Goal: Task Accomplishment & Management: Manage account settings

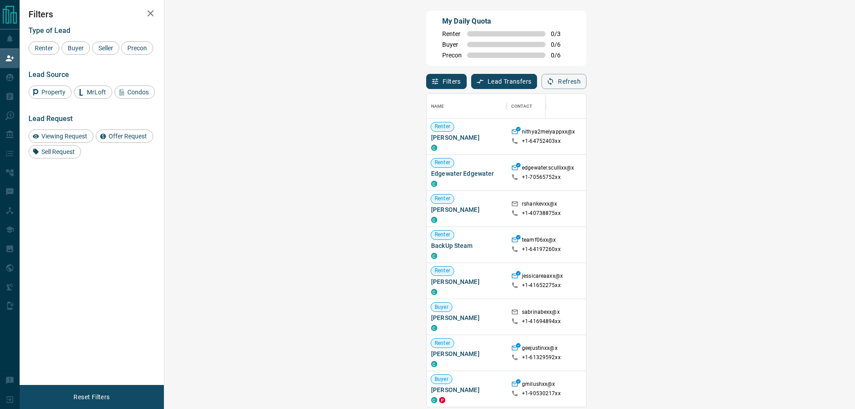
scroll to position [306, 665]
click at [770, 134] on span "Viewing Request ( 2 )" at bounding box center [794, 136] width 49 height 9
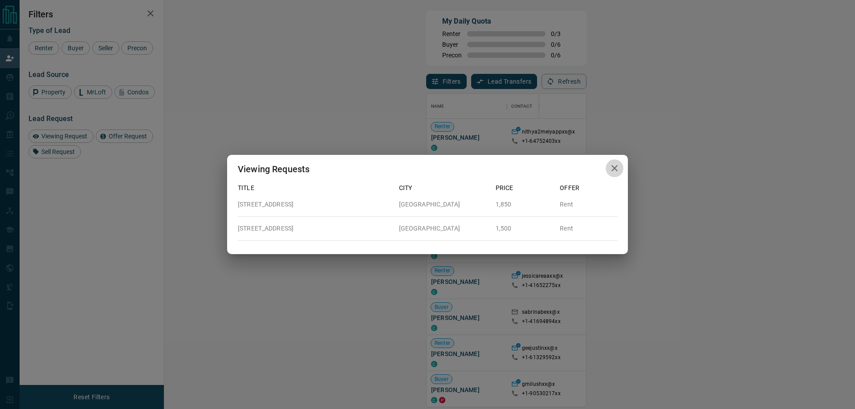
click at [613, 166] on icon "button" at bounding box center [614, 168] width 6 height 6
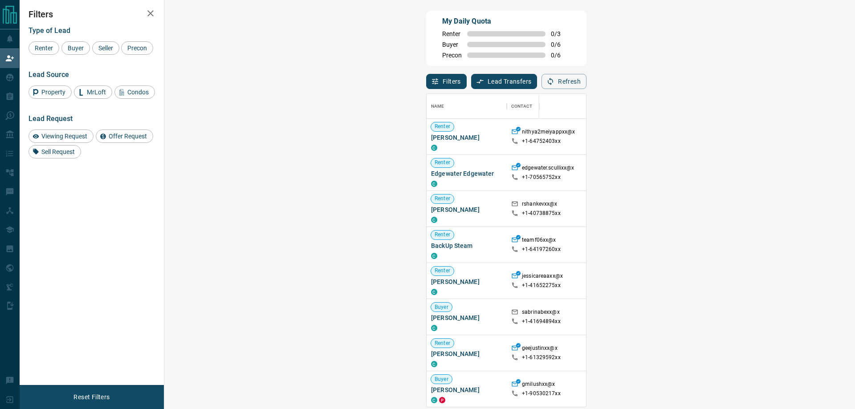
click at [466, 61] on div "My Daily Quota Renter 0 / 3 Buyer 0 / 6 Precon 0 / 6" at bounding box center [506, 38] width 160 height 55
click at [77, 49] on span "Buyer" at bounding box center [76, 48] width 22 height 7
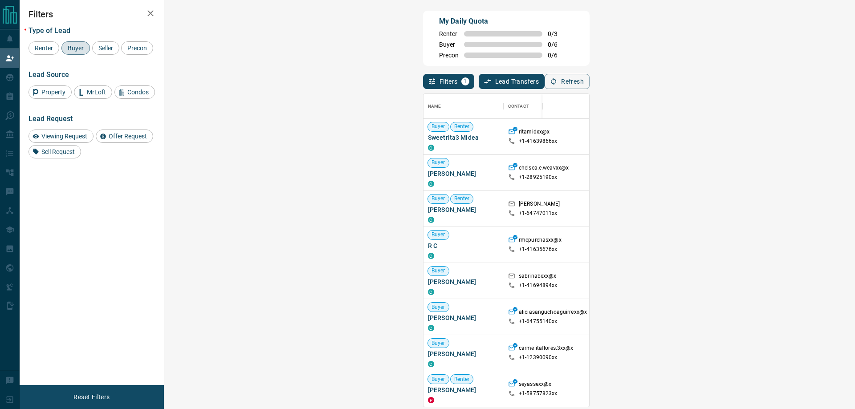
scroll to position [312, 0]
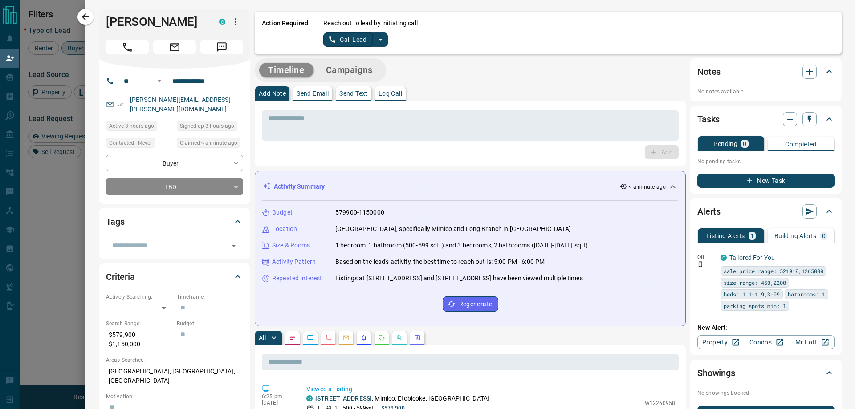
click at [375, 39] on icon "split button" at bounding box center [380, 39] width 11 height 11
click at [345, 69] on li "Log Manual Call" at bounding box center [355, 70] width 54 height 13
click at [330, 38] on button "Log Manual Call" at bounding box center [352, 40] width 59 height 14
click at [327, 40] on button "Yes" at bounding box center [332, 40] width 18 height 14
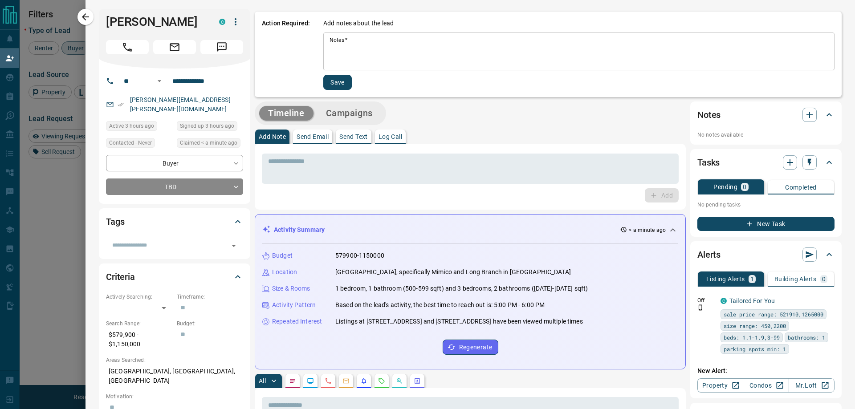
click at [393, 46] on textarea "Notes   *" at bounding box center [579, 52] width 499 height 30
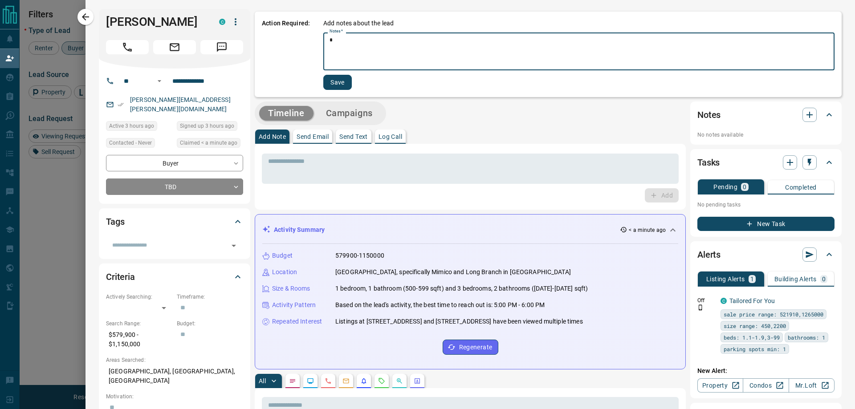
type textarea "*"
click at [341, 80] on button "Save" at bounding box center [337, 82] width 29 height 15
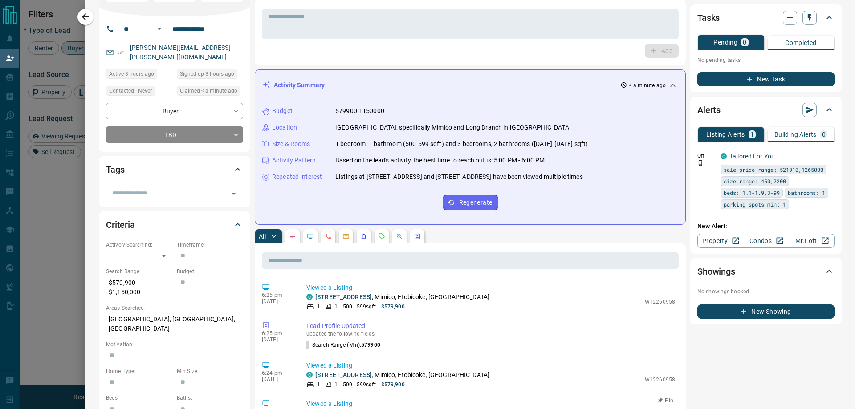
scroll to position [0, 0]
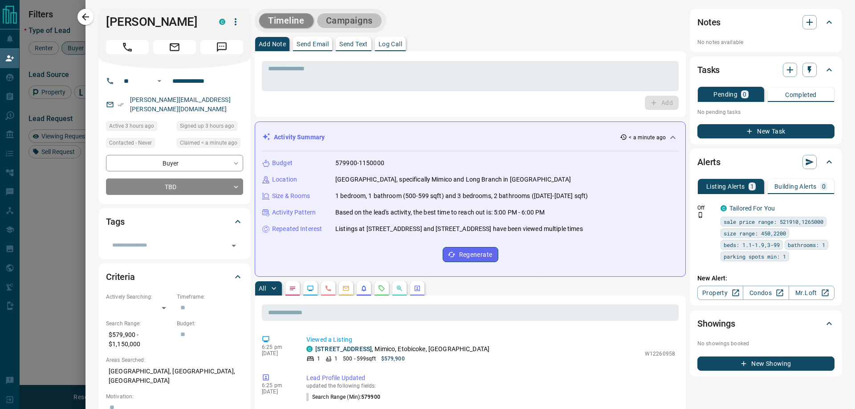
click at [356, 18] on button "Campaigns" at bounding box center [349, 20] width 65 height 15
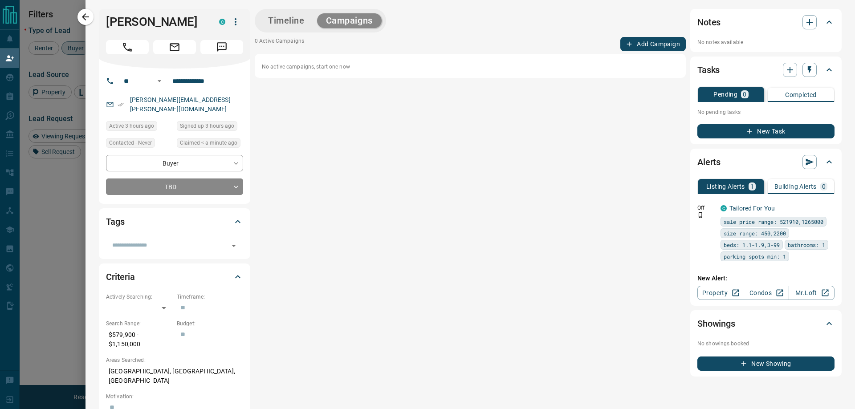
click at [644, 42] on button "Add Campaign" at bounding box center [652, 44] width 65 height 14
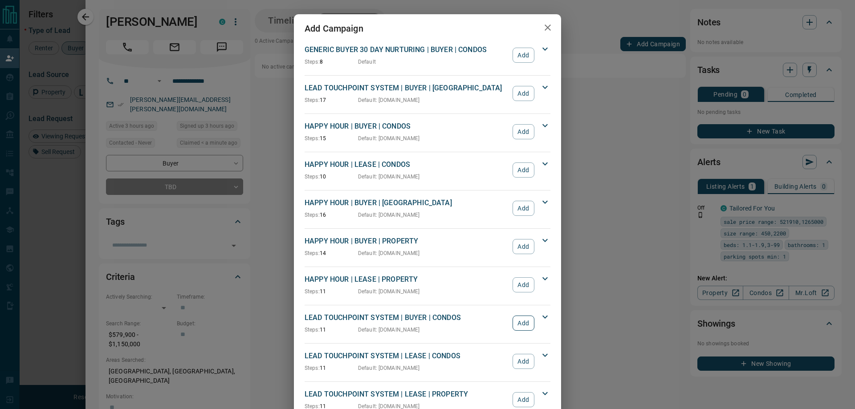
click at [515, 328] on button "Add" at bounding box center [524, 323] width 22 height 15
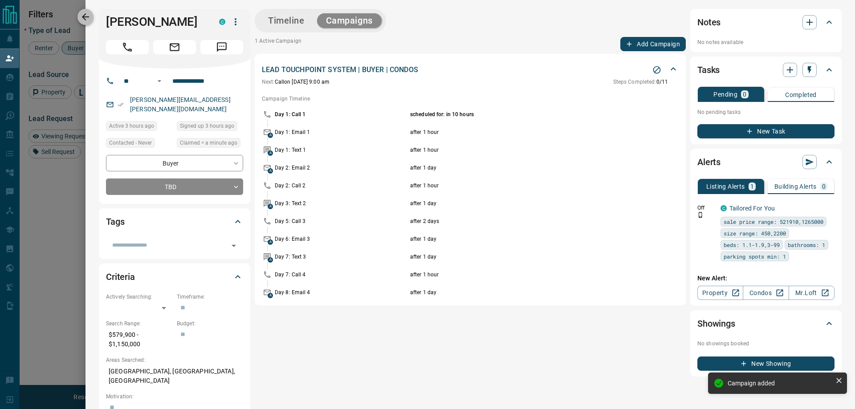
click at [86, 15] on icon "button" at bounding box center [85, 17] width 11 height 11
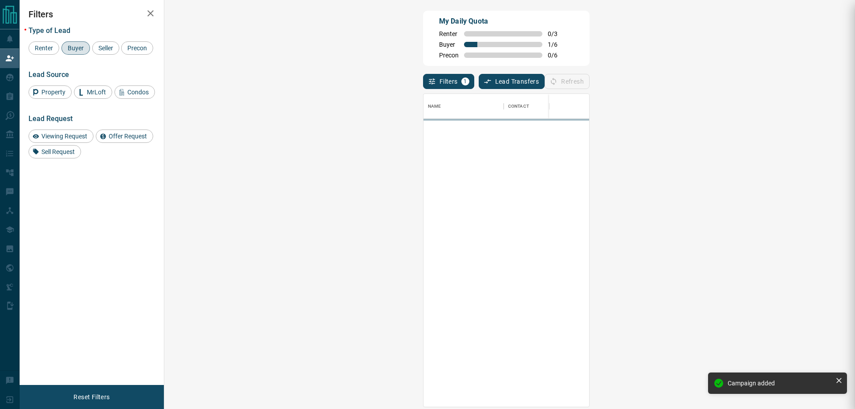
scroll to position [306, 665]
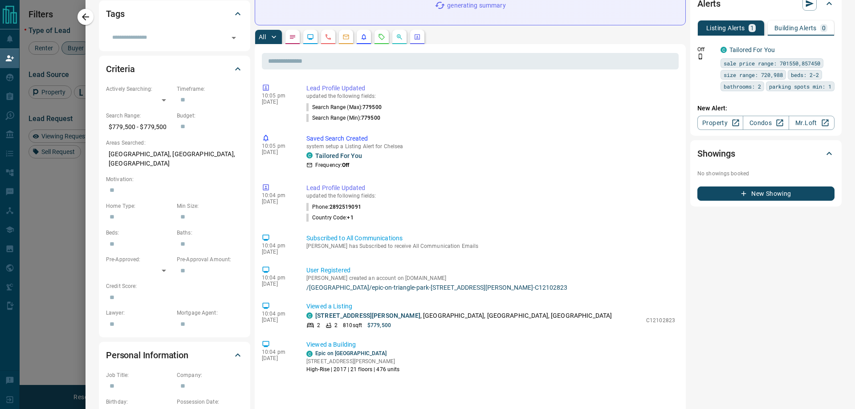
scroll to position [0, 0]
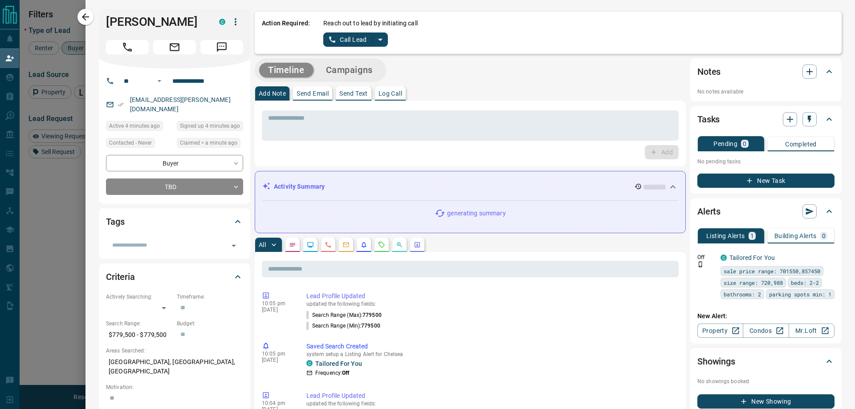
click at [382, 41] on icon "split button" at bounding box center [380, 39] width 11 height 11
click at [353, 73] on li "Log Manual Call" at bounding box center [355, 70] width 54 height 13
click at [337, 42] on button "Log Manual Call" at bounding box center [352, 40] width 59 height 14
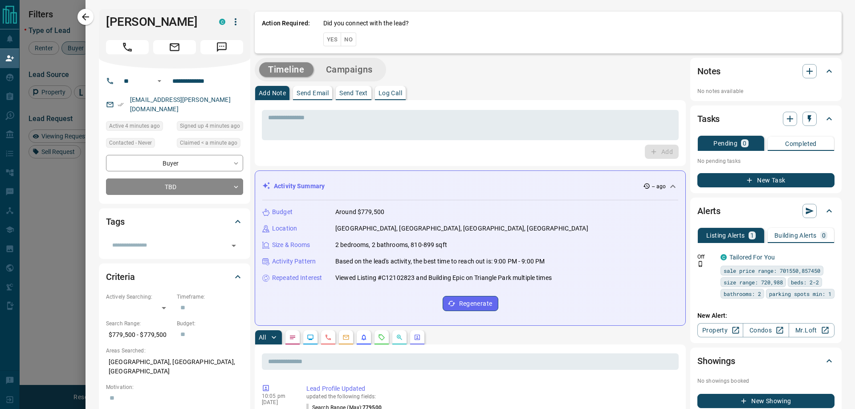
click at [328, 38] on button "Yes" at bounding box center [332, 40] width 18 height 14
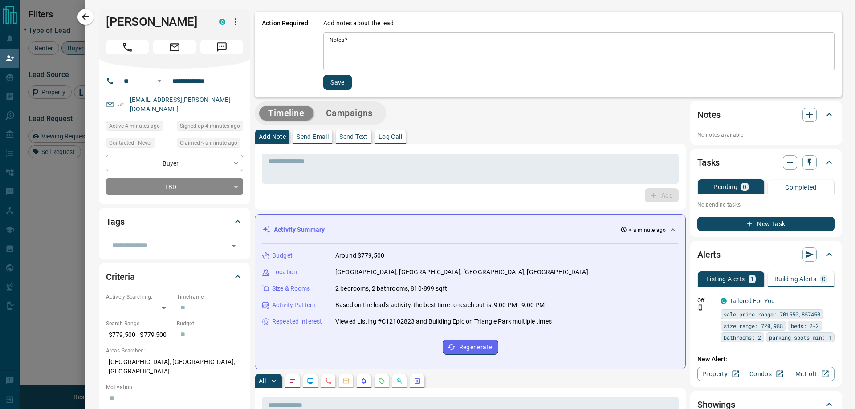
click at [376, 42] on textarea "Notes   *" at bounding box center [579, 52] width 499 height 30
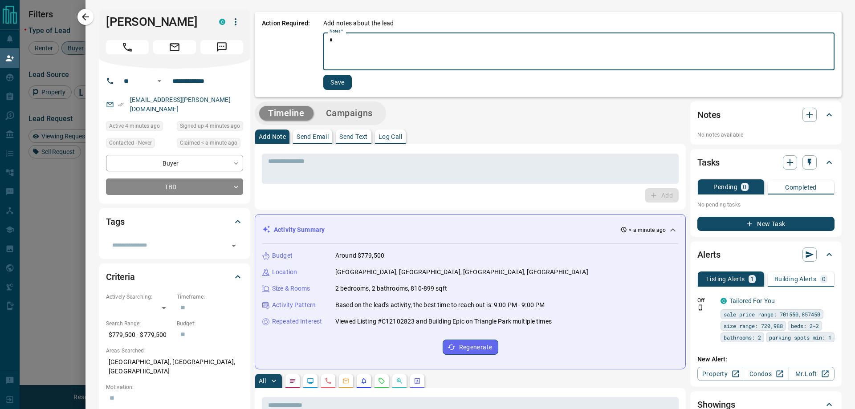
type textarea "*"
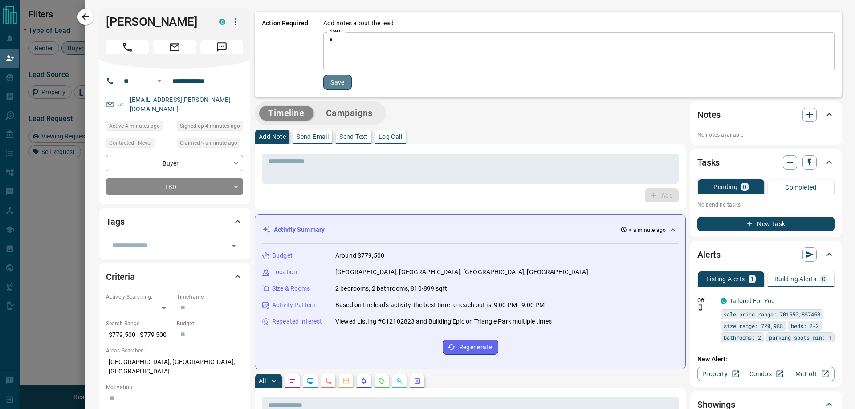
click at [327, 83] on button "Save" at bounding box center [337, 82] width 29 height 15
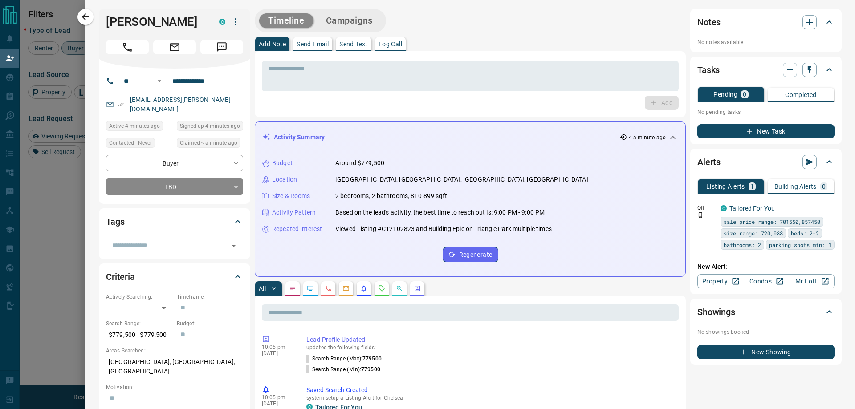
click at [371, 22] on button "Campaigns" at bounding box center [349, 20] width 65 height 15
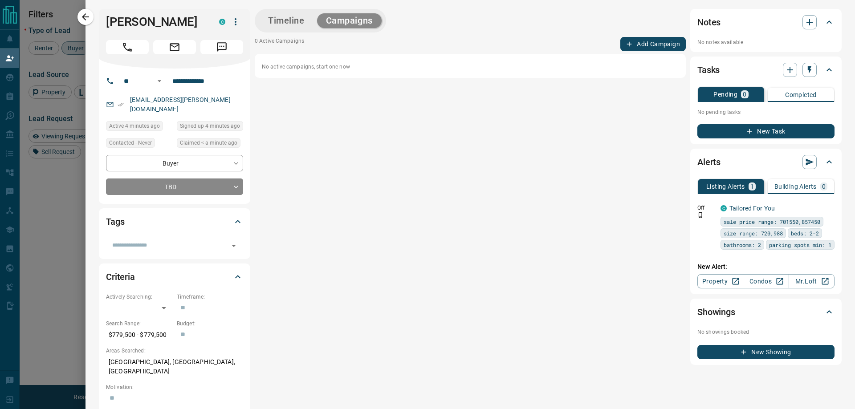
click at [671, 43] on button "Add Campaign" at bounding box center [652, 44] width 65 height 14
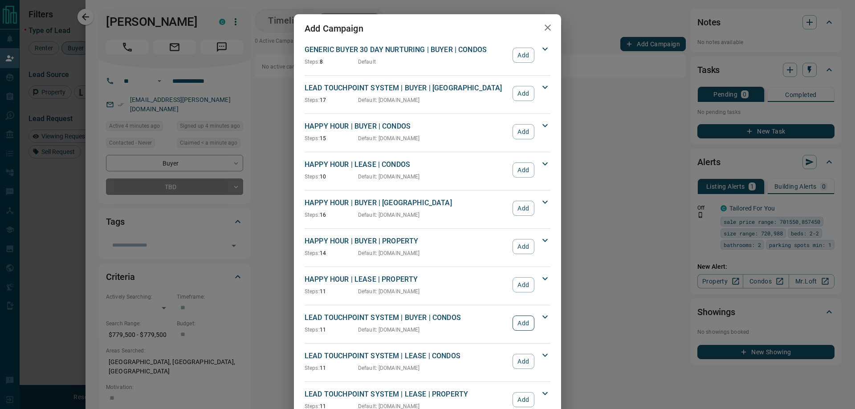
click at [513, 319] on button "Add" at bounding box center [524, 323] width 22 height 15
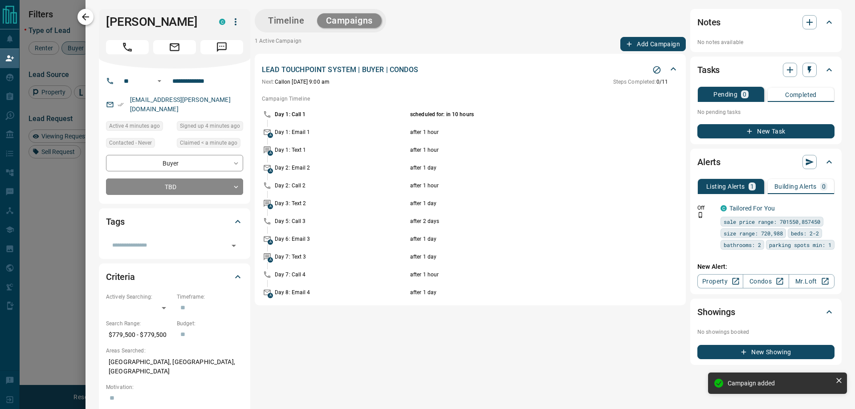
click at [82, 11] on button "button" at bounding box center [85, 17] width 16 height 16
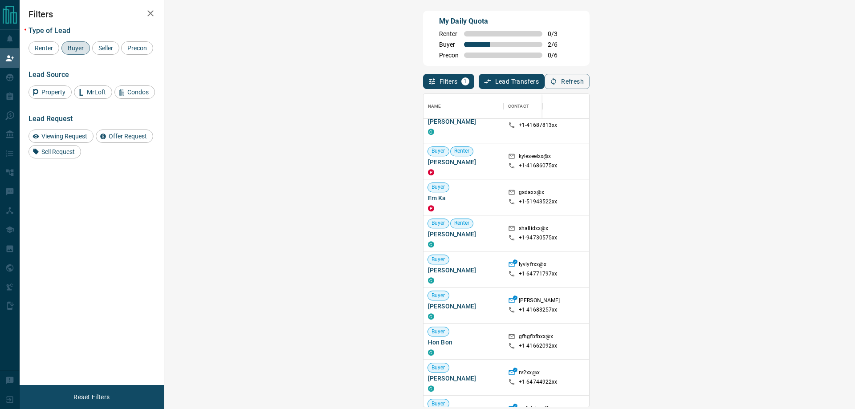
scroll to position [520, 0]
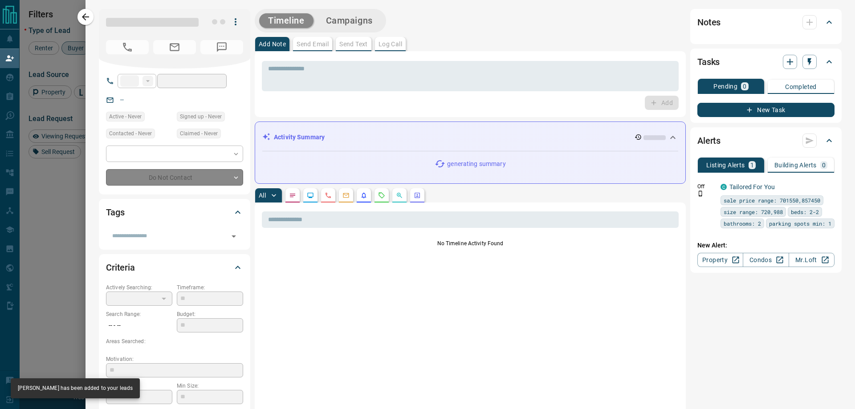
type input "**"
type input "**********"
type input "**"
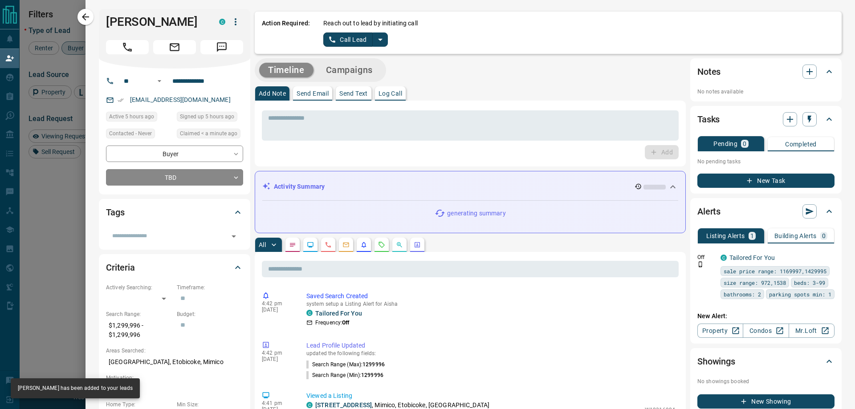
click at [383, 40] on icon "split button" at bounding box center [380, 39] width 11 height 11
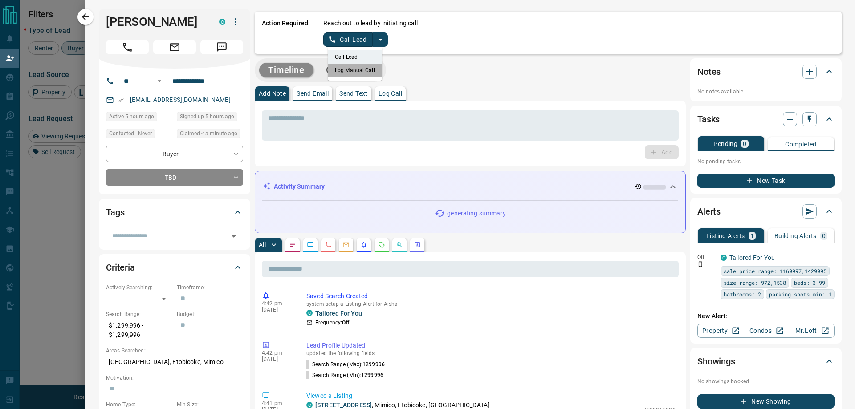
click at [371, 69] on li "Log Manual Call" at bounding box center [355, 70] width 54 height 13
click at [345, 36] on button "Log Manual Call" at bounding box center [352, 40] width 59 height 14
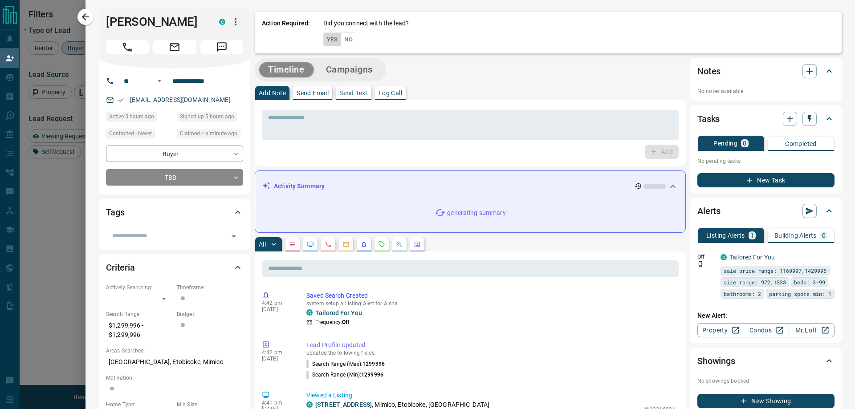
click at [327, 38] on button "Yes" at bounding box center [332, 40] width 18 height 14
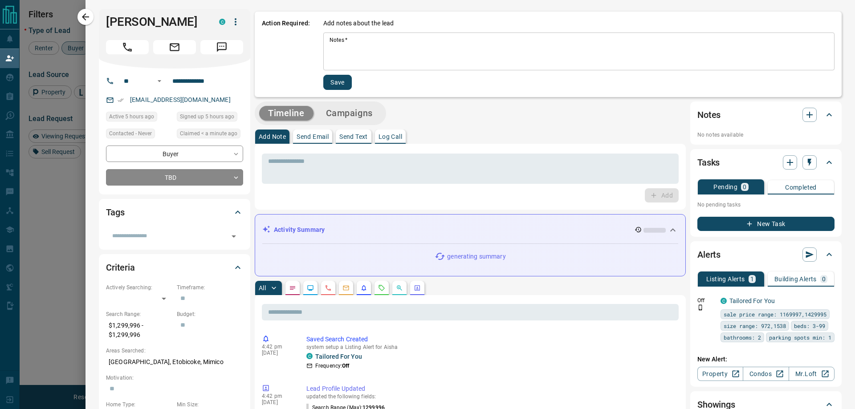
click at [399, 47] on textarea "Notes   *" at bounding box center [579, 52] width 499 height 30
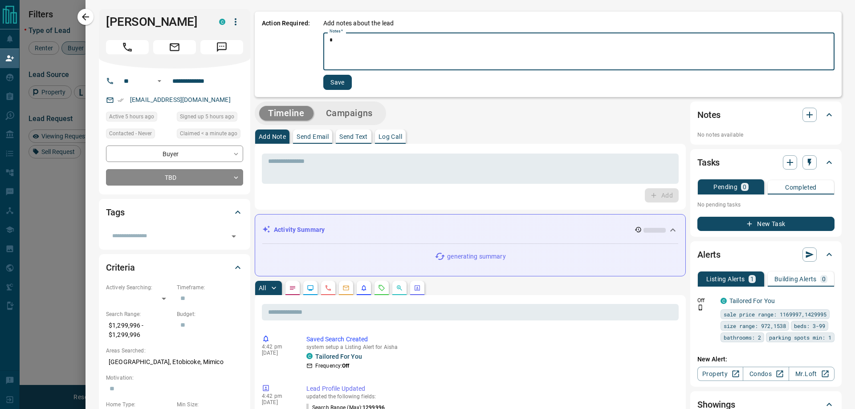
type textarea "*"
drag, startPoint x: 339, startPoint y: 76, endPoint x: 416, endPoint y: 82, distance: 77.3
click at [339, 77] on button "Save" at bounding box center [337, 82] width 29 height 15
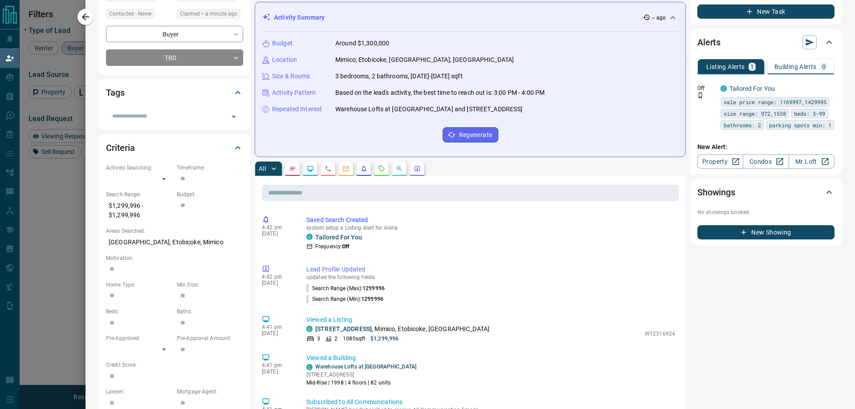
scroll to position [0, 0]
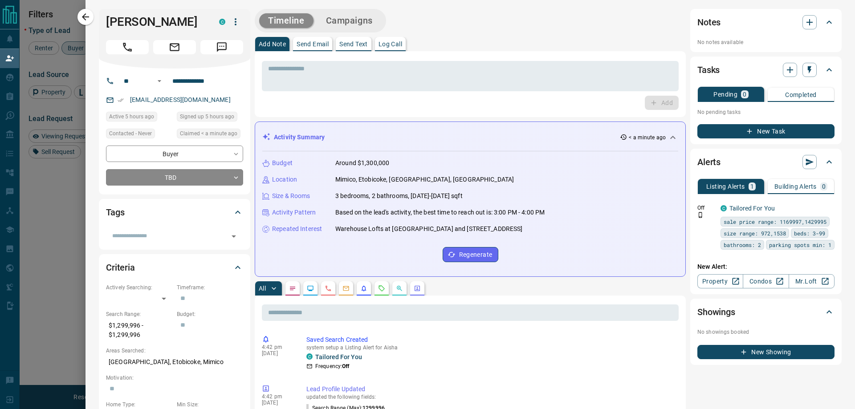
click at [343, 16] on button "Campaigns" at bounding box center [349, 20] width 65 height 15
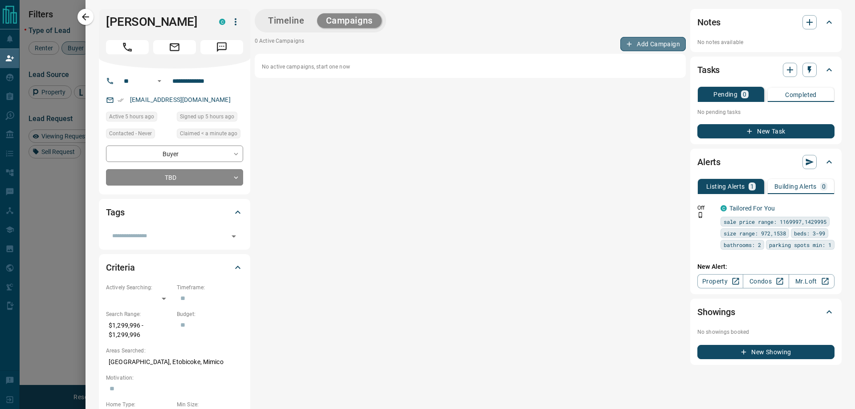
click at [645, 45] on button "Add Campaign" at bounding box center [652, 44] width 65 height 14
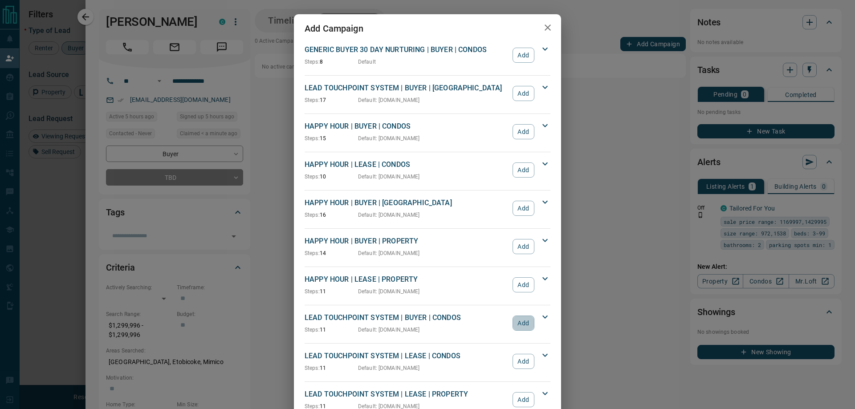
drag, startPoint x: 517, startPoint y: 321, endPoint x: 514, endPoint y: 310, distance: 10.7
click at [517, 321] on button "Add" at bounding box center [524, 323] width 22 height 15
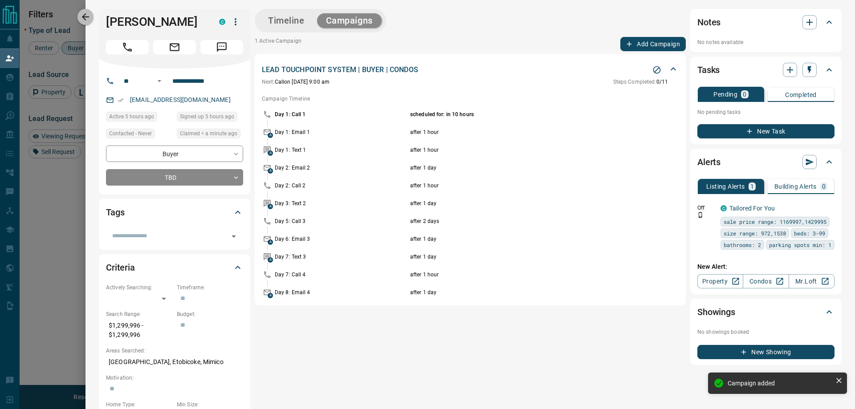
click at [83, 16] on icon "button" at bounding box center [85, 16] width 7 height 7
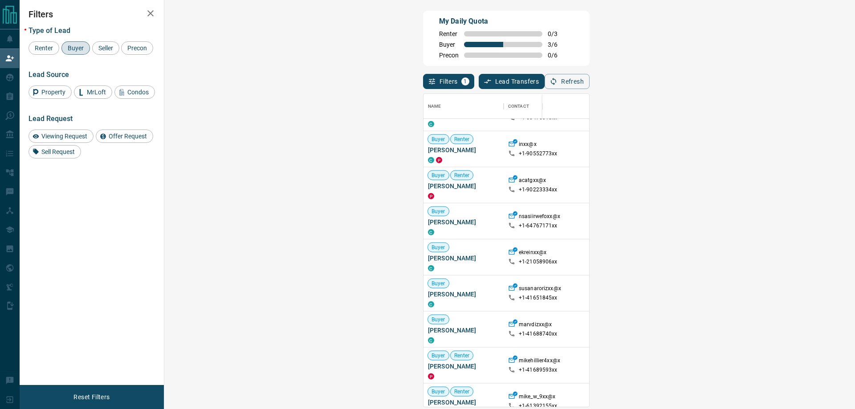
scroll to position [1663, 0]
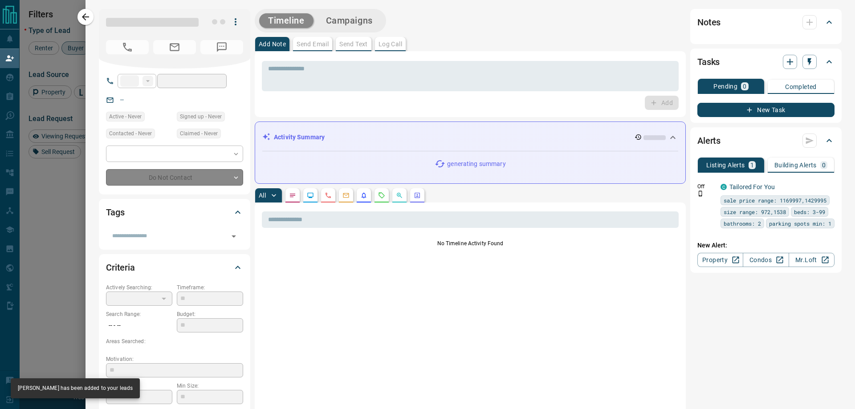
type input "**"
type input "**********"
type input "**"
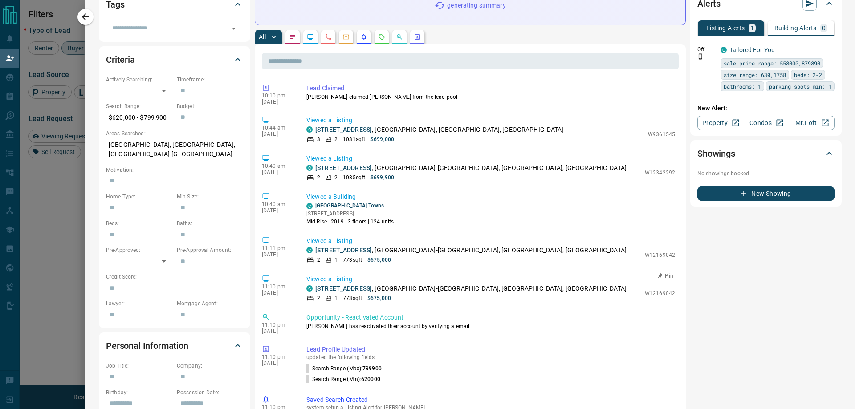
scroll to position [0, 0]
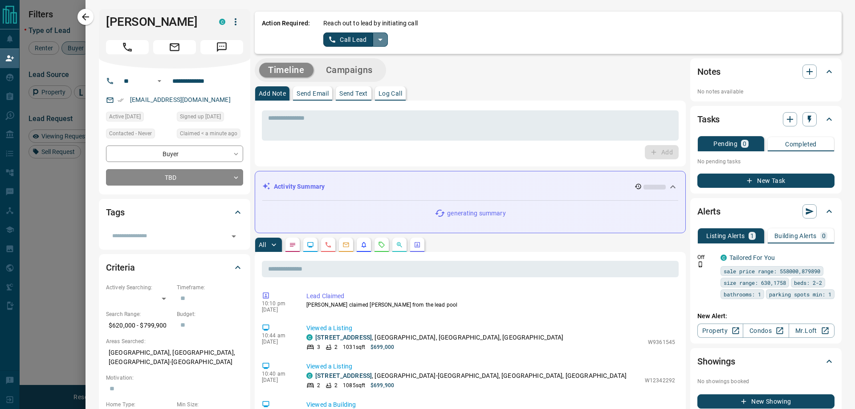
click at [385, 36] on button "split button" at bounding box center [380, 40] width 15 height 14
click at [370, 70] on li "Log Manual Call" at bounding box center [355, 70] width 54 height 13
click at [341, 39] on button "Log Manual Call" at bounding box center [352, 40] width 59 height 14
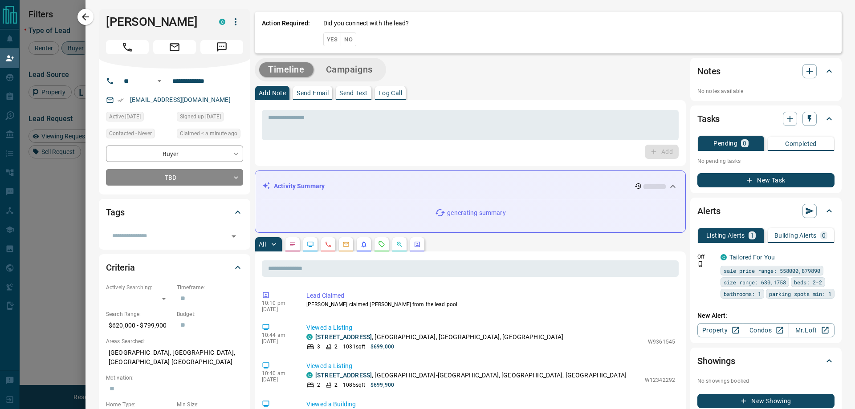
click at [334, 37] on button "Yes" at bounding box center [332, 40] width 18 height 14
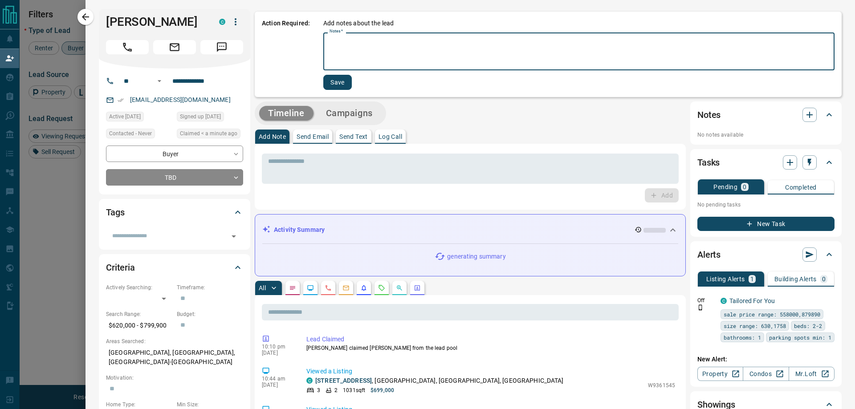
click at [358, 44] on textarea "Notes   *" at bounding box center [579, 52] width 499 height 30
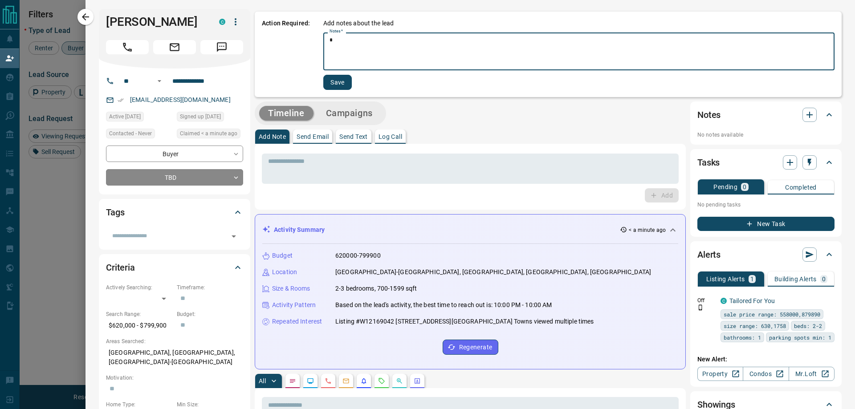
type textarea "*"
click at [336, 81] on button "Save" at bounding box center [337, 82] width 29 height 15
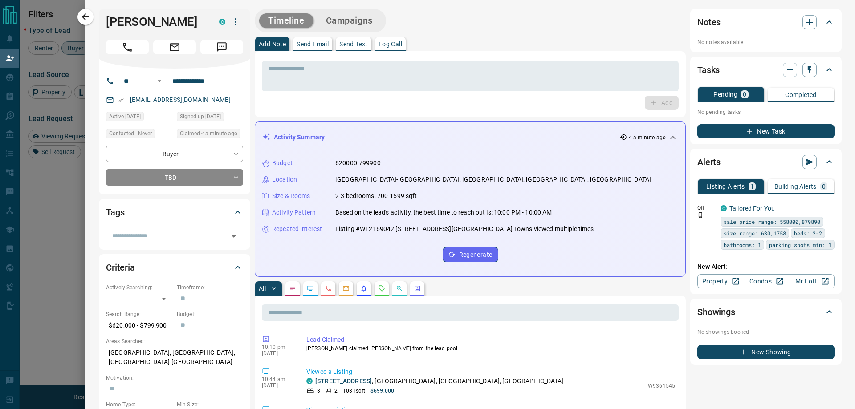
click at [362, 14] on button "Campaigns" at bounding box center [349, 20] width 65 height 15
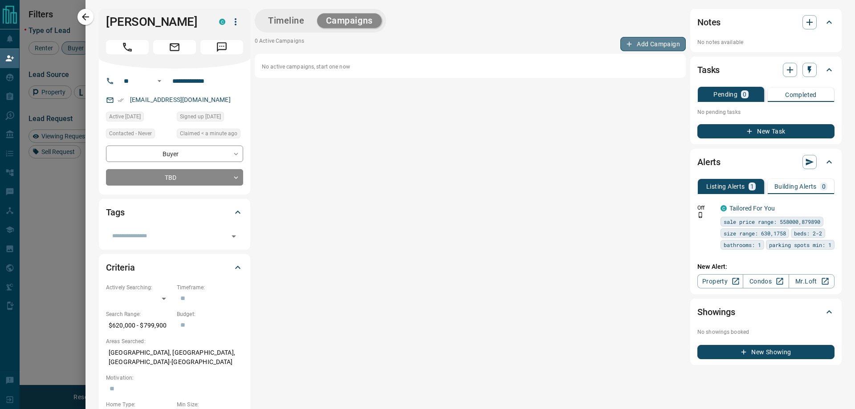
click at [652, 43] on button "Add Campaign" at bounding box center [652, 44] width 65 height 14
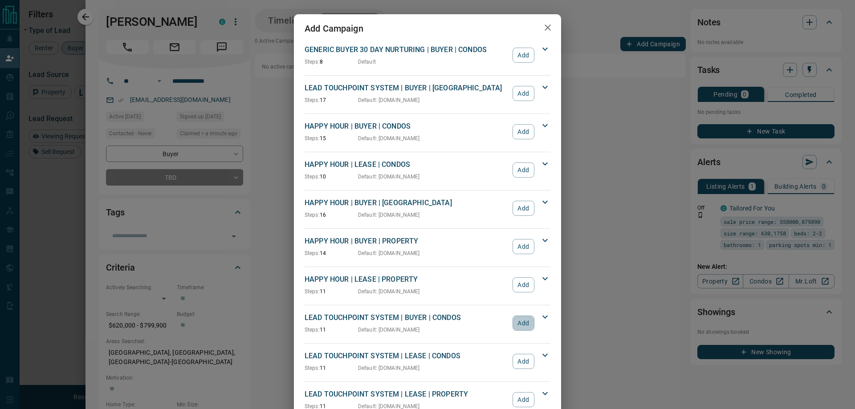
drag, startPoint x: 519, startPoint y: 317, endPoint x: 57, endPoint y: 26, distance: 545.8
click at [519, 322] on button "Add" at bounding box center [524, 323] width 22 height 15
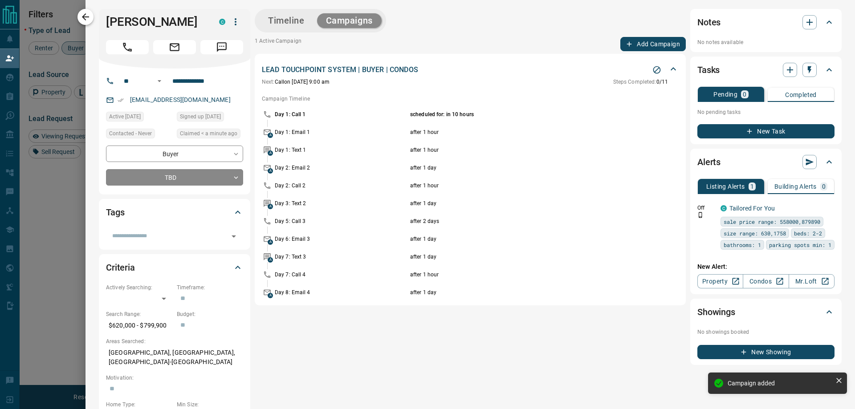
click at [86, 15] on icon "button" at bounding box center [85, 17] width 11 height 11
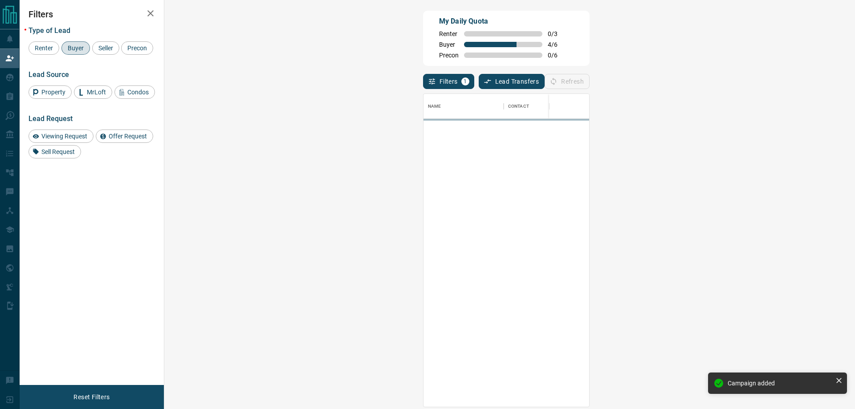
scroll to position [306, 665]
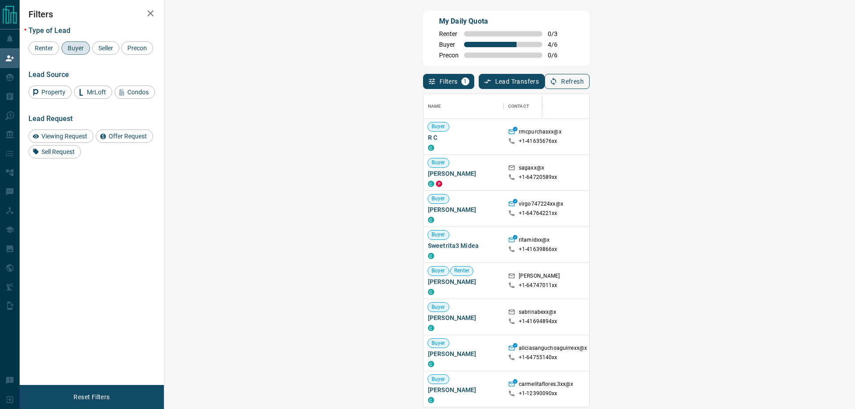
click at [590, 84] on button "Refresh" at bounding box center [567, 81] width 45 height 15
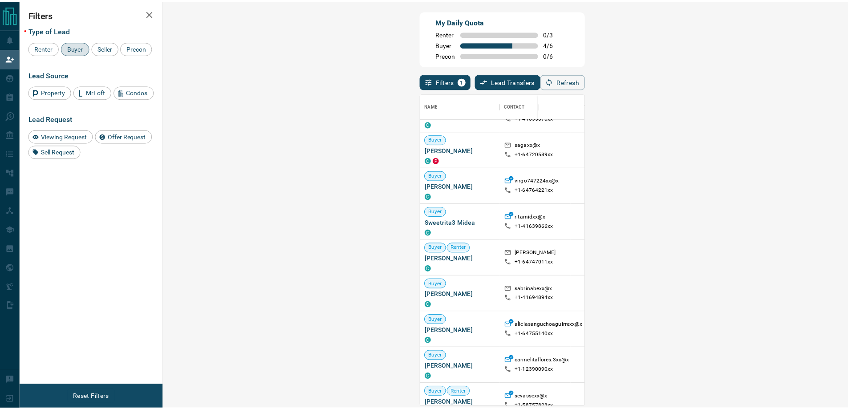
scroll to position [0, 0]
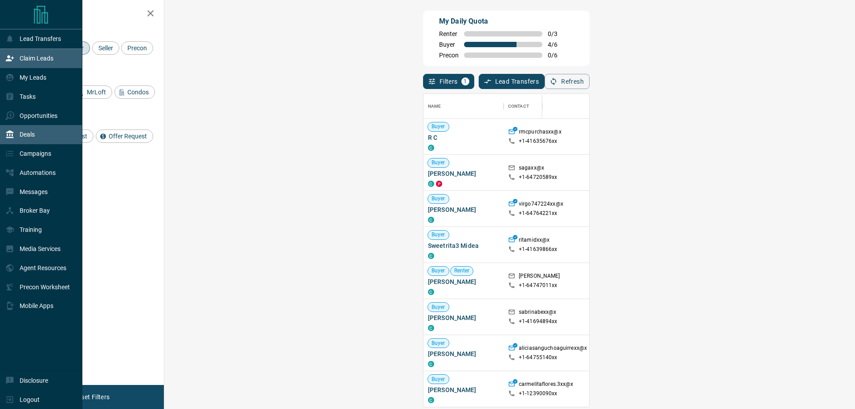
click at [33, 136] on p "Deals" at bounding box center [27, 134] width 15 height 7
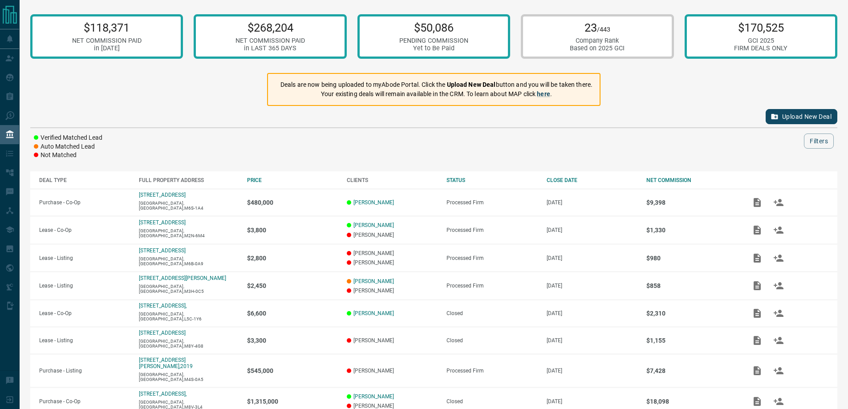
click at [811, 118] on button "Upload New Deal" at bounding box center [802, 116] width 72 height 15
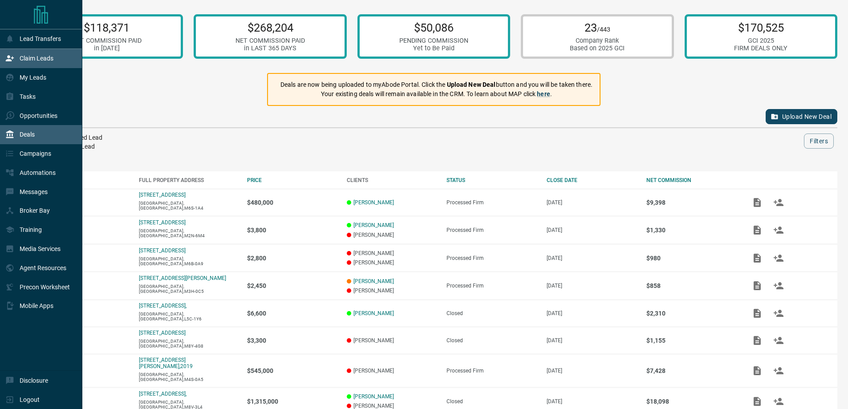
click at [30, 60] on p "Claim Leads" at bounding box center [37, 58] width 34 height 7
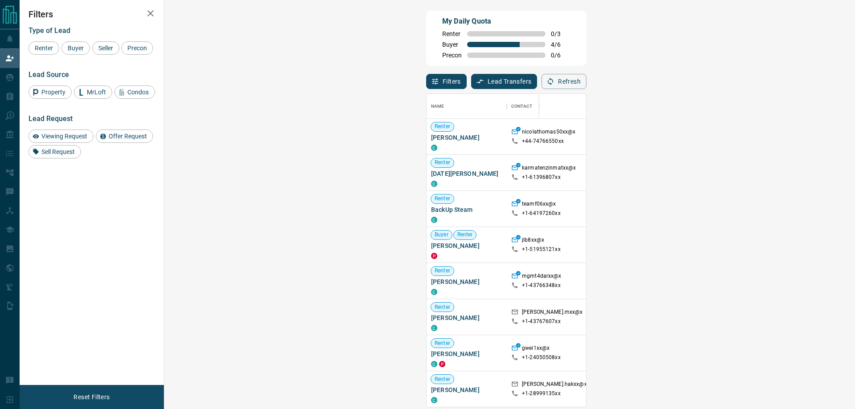
scroll to position [208, 0]
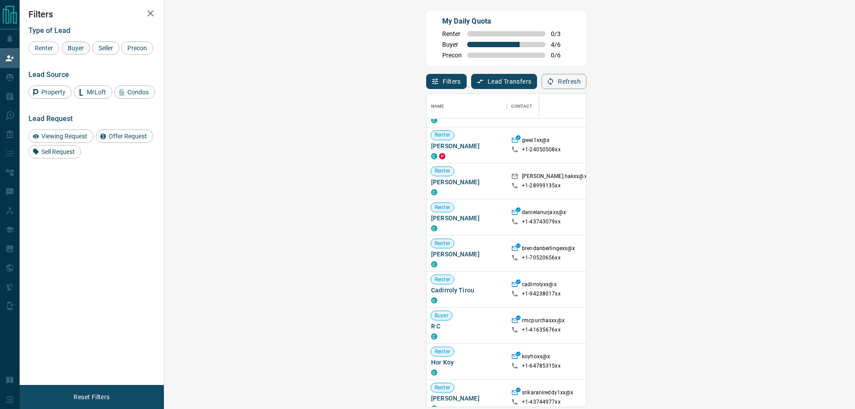
click at [77, 46] on span "Buyer" at bounding box center [76, 48] width 22 height 7
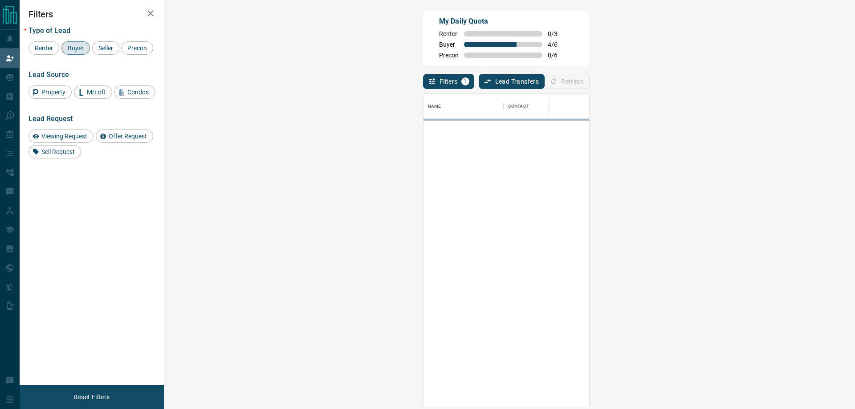
scroll to position [0, 0]
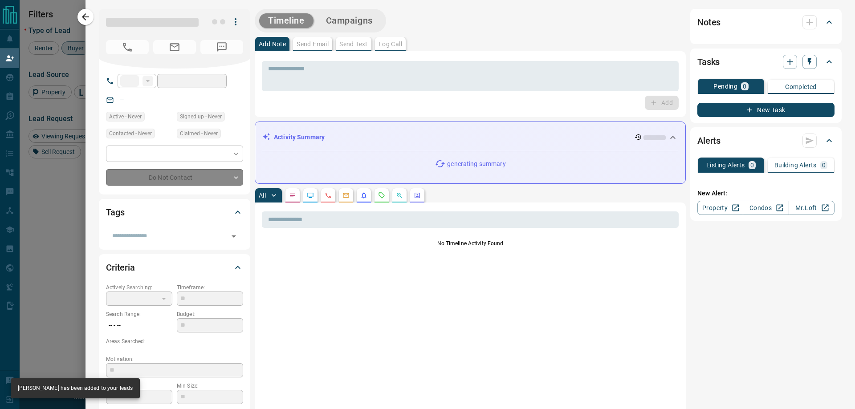
type input "**"
type input "**********"
type input "**"
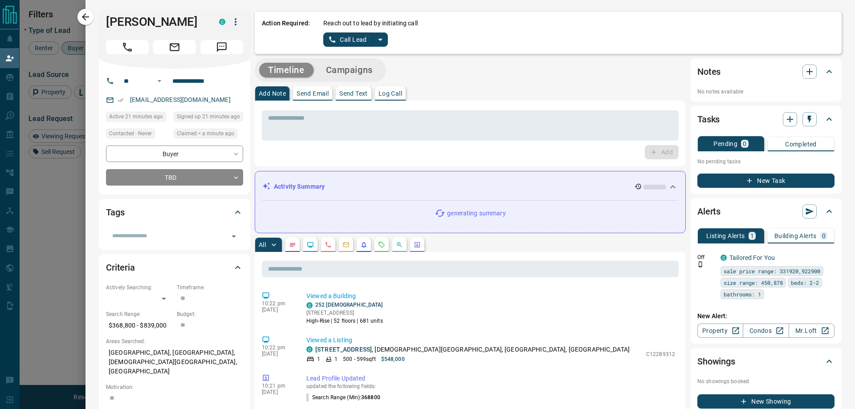
click at [382, 41] on icon "split button" at bounding box center [380, 39] width 11 height 11
click at [370, 69] on li "Log Manual Call" at bounding box center [355, 70] width 54 height 13
click at [342, 37] on button "Log Manual Call" at bounding box center [352, 40] width 59 height 14
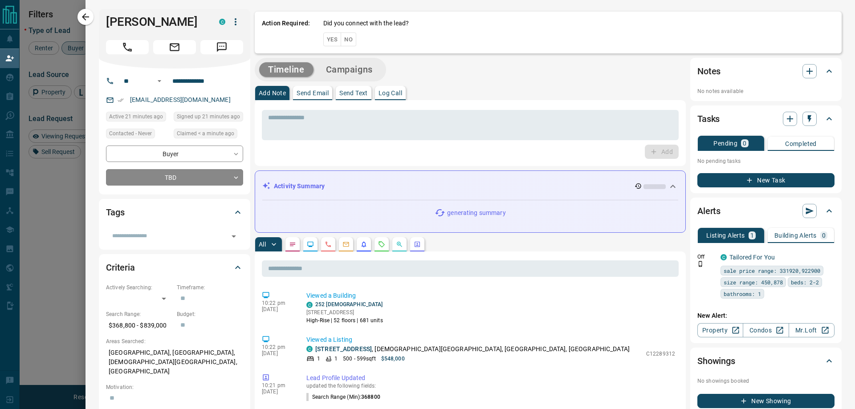
click at [334, 37] on button "Yes" at bounding box center [332, 40] width 18 height 14
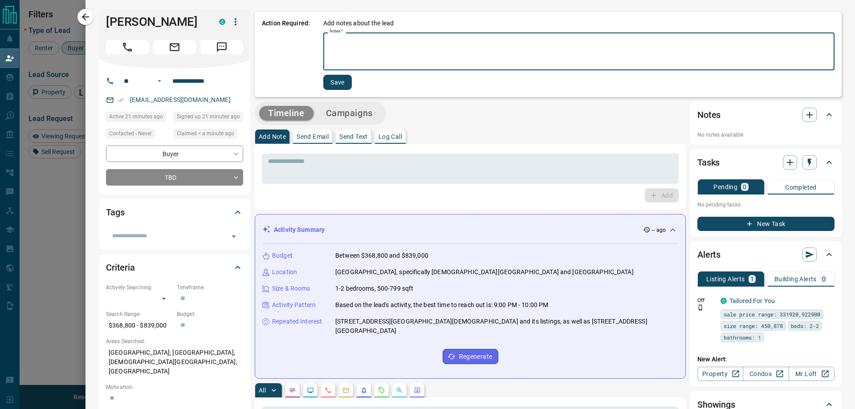
click at [383, 45] on textarea "Notes   *" at bounding box center [579, 52] width 499 height 30
type textarea "*"
click at [338, 82] on button "Save" at bounding box center [337, 82] width 29 height 15
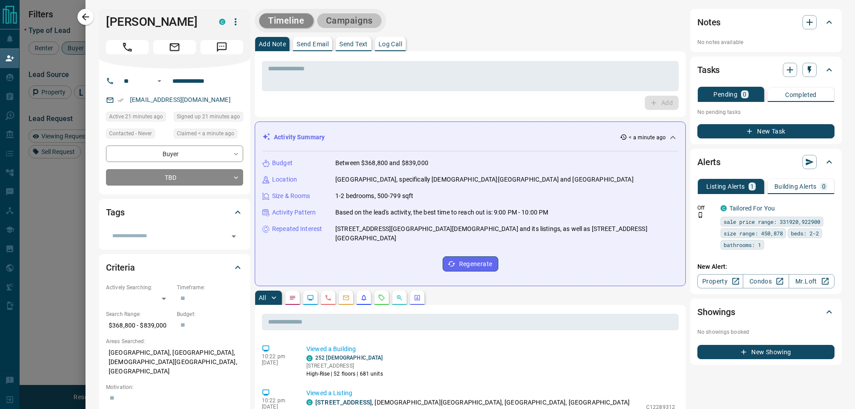
click at [354, 24] on button "Campaigns" at bounding box center [349, 20] width 65 height 15
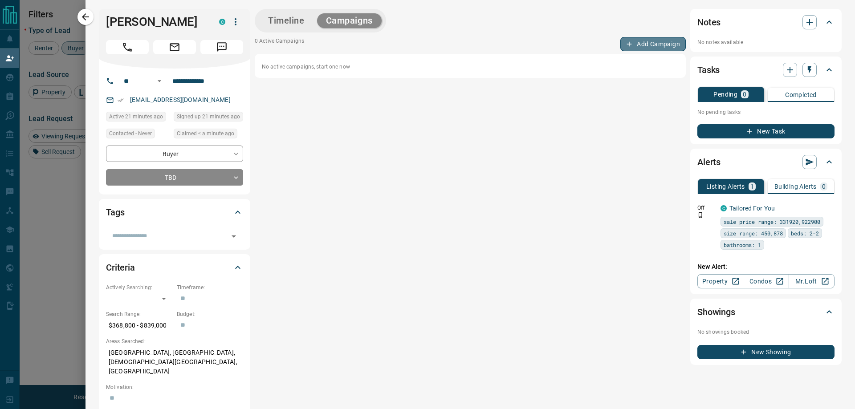
click at [647, 48] on button "Add Campaign" at bounding box center [652, 44] width 65 height 14
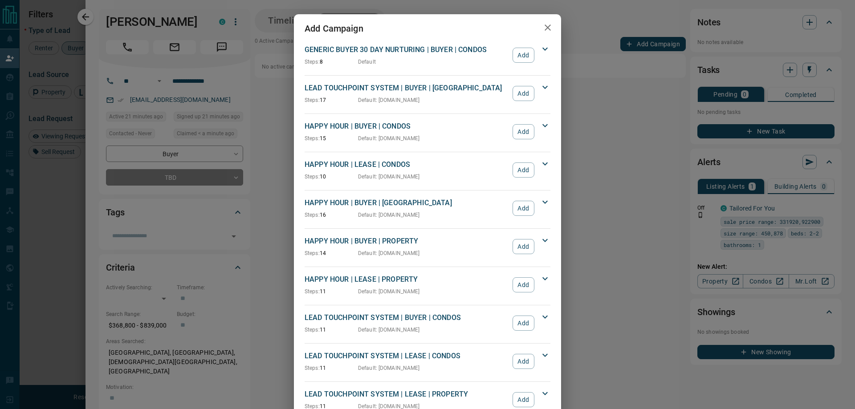
click at [517, 323] on button "Add" at bounding box center [524, 323] width 22 height 15
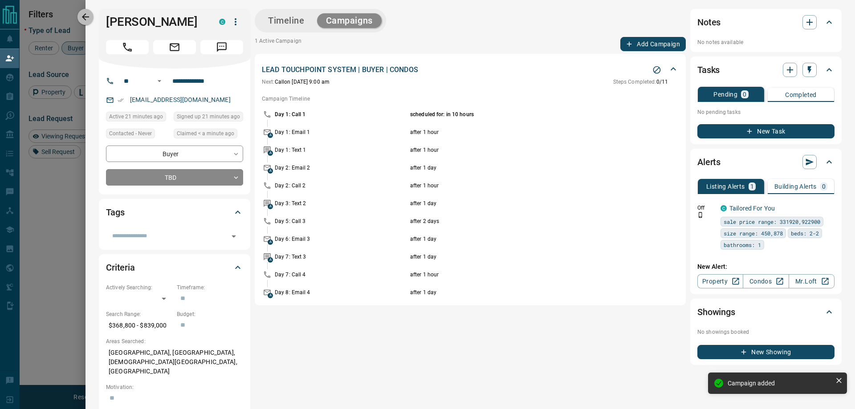
click at [86, 16] on icon "button" at bounding box center [85, 17] width 11 height 11
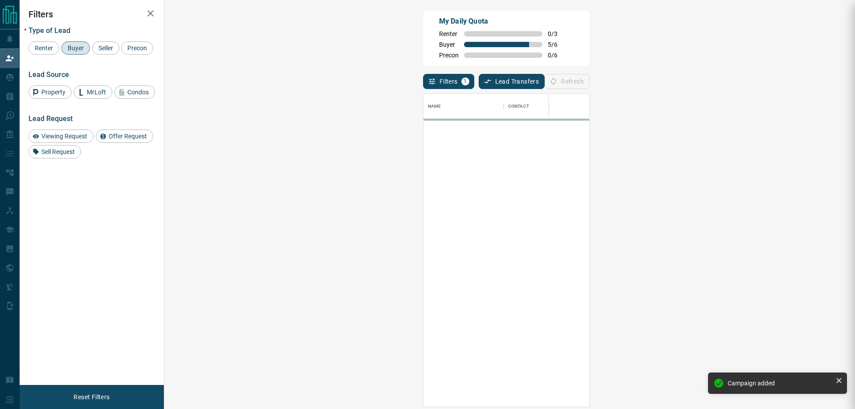
scroll to position [306, 665]
